Goal: Information Seeking & Learning: Compare options

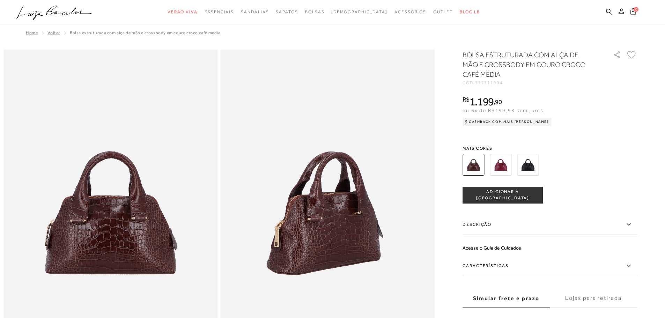
click at [528, 172] on img at bounding box center [528, 165] width 22 height 22
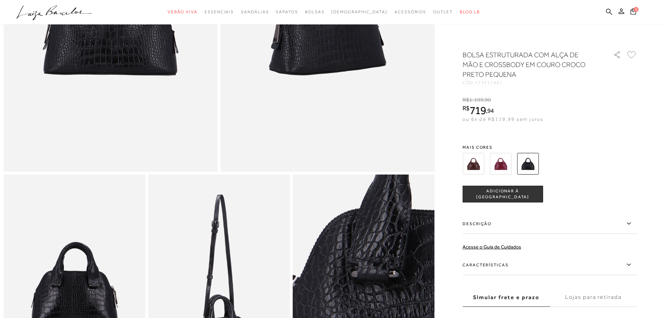
scroll to position [118, 0]
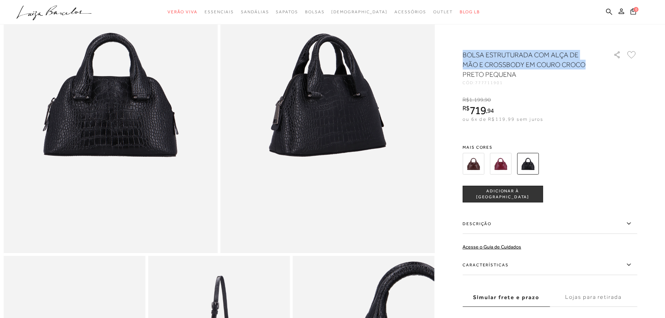
drag, startPoint x: 465, startPoint y: 56, endPoint x: 590, endPoint y: 61, distance: 125.7
click at [590, 61] on h1 "BOLSA ESTRUTURADA COM ALÇA DE MÃO E CROSSBODY EM COURO CROCO PRETO PEQUENA" at bounding box center [527, 64] width 131 height 29
copy h1 "BOLSA ESTRUTURADA COM ALÇA DE MÃO E CROSSBODY EM COURO CROCO"
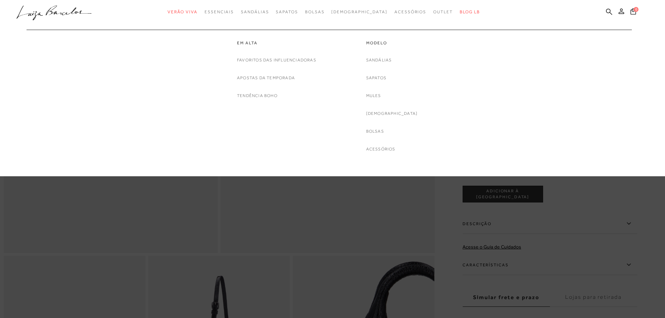
scroll to position [0, 0]
